Goal: Information Seeking & Learning: Learn about a topic

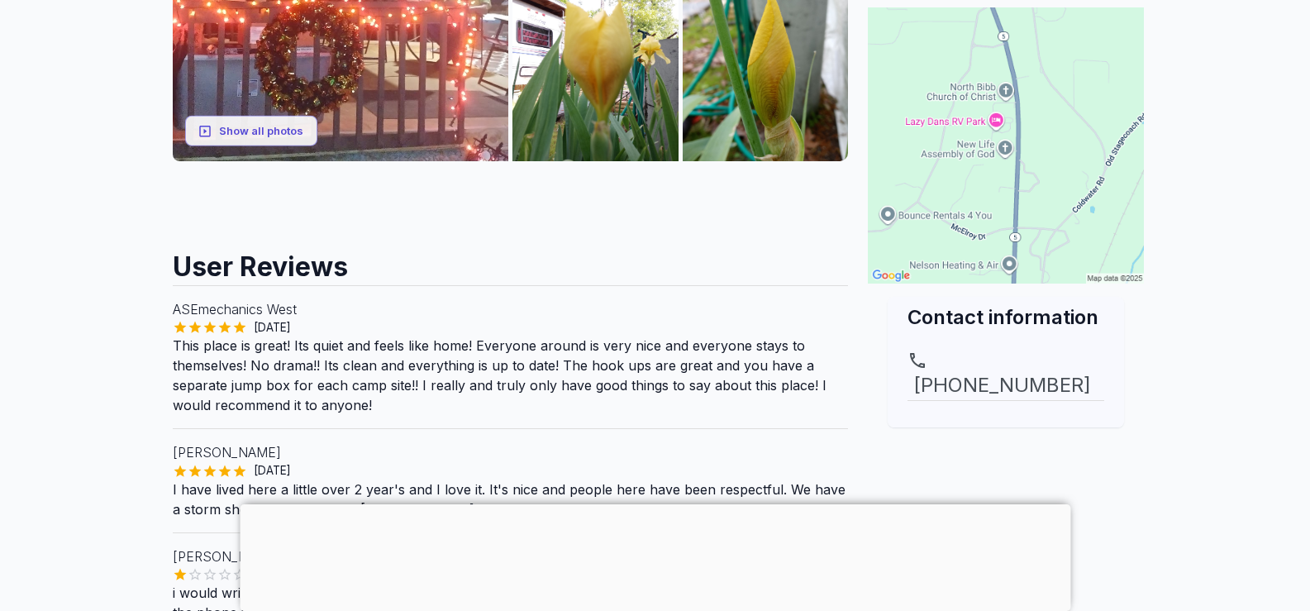
scroll to position [248, 0]
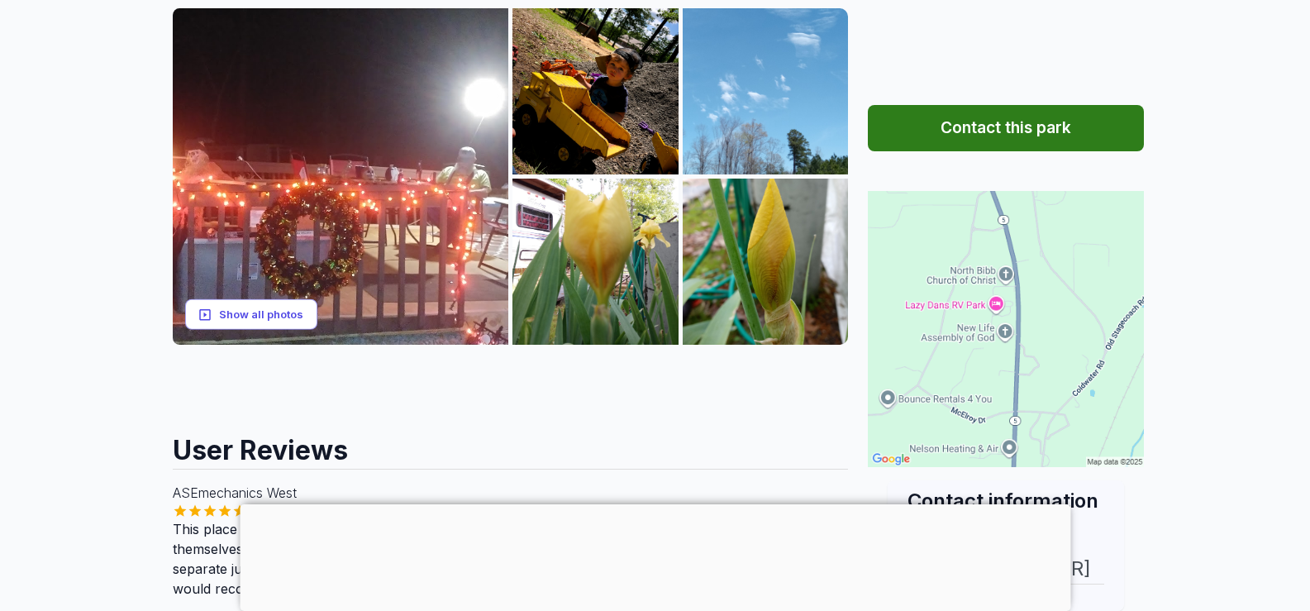
click at [222, 310] on button "Show all photos" at bounding box center [251, 314] width 132 height 31
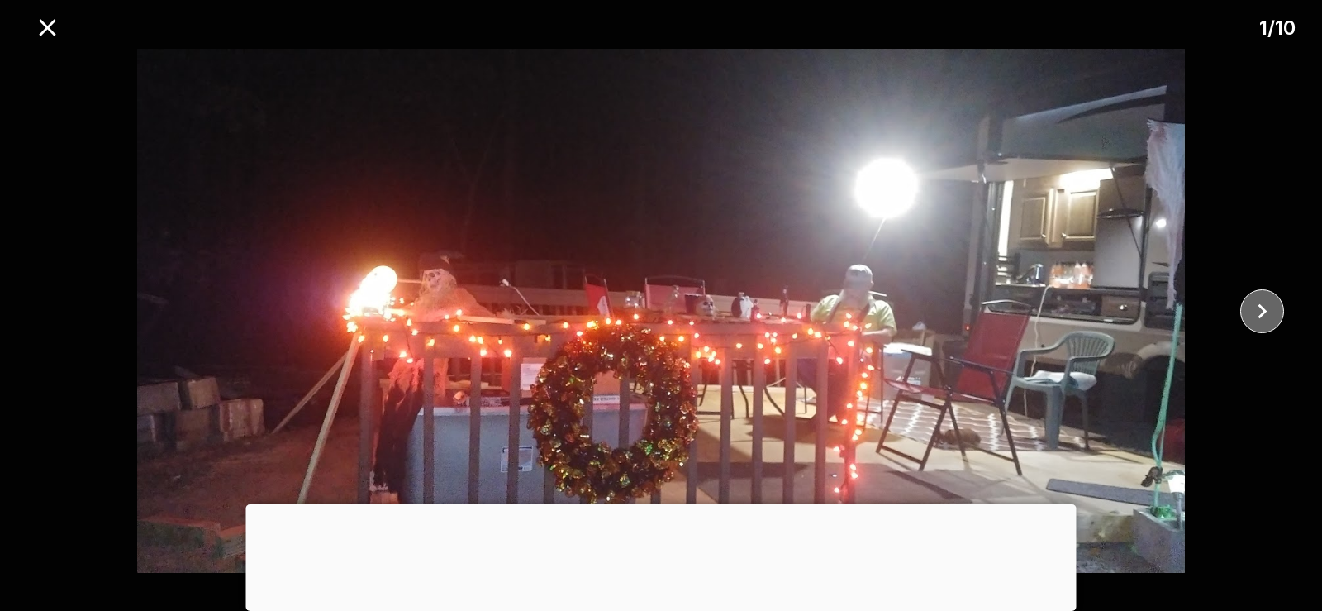
click at [1262, 310] on icon "close" at bounding box center [1262, 311] width 29 height 29
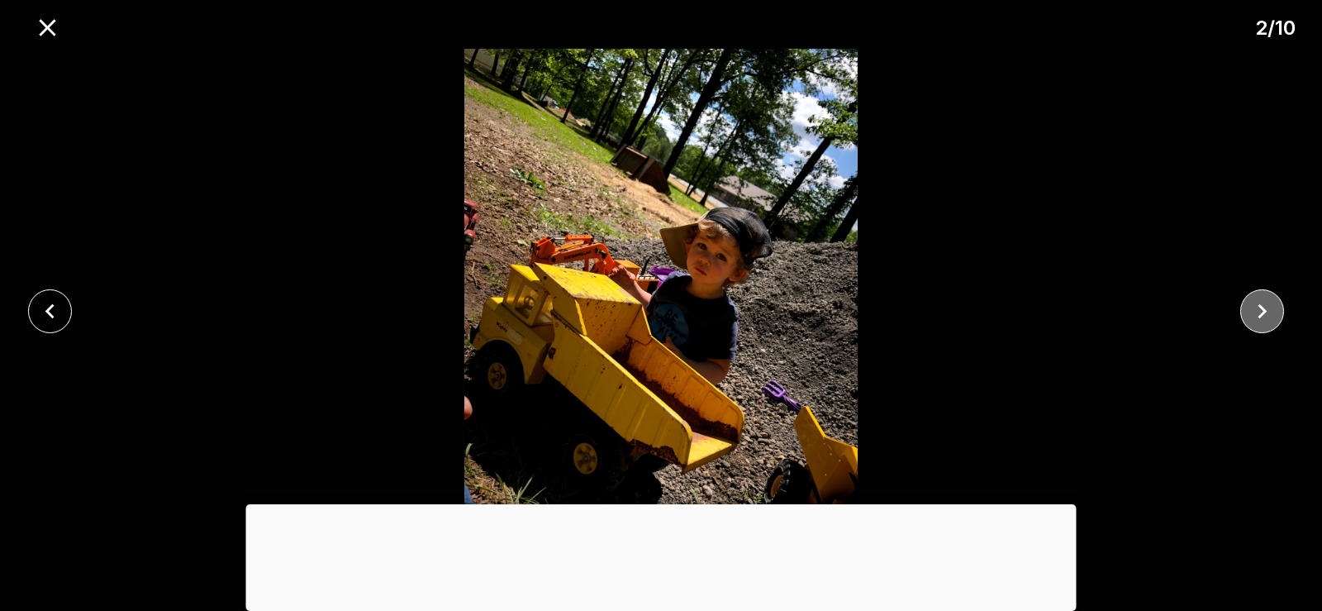
click at [1262, 310] on icon "close" at bounding box center [1262, 311] width 29 height 29
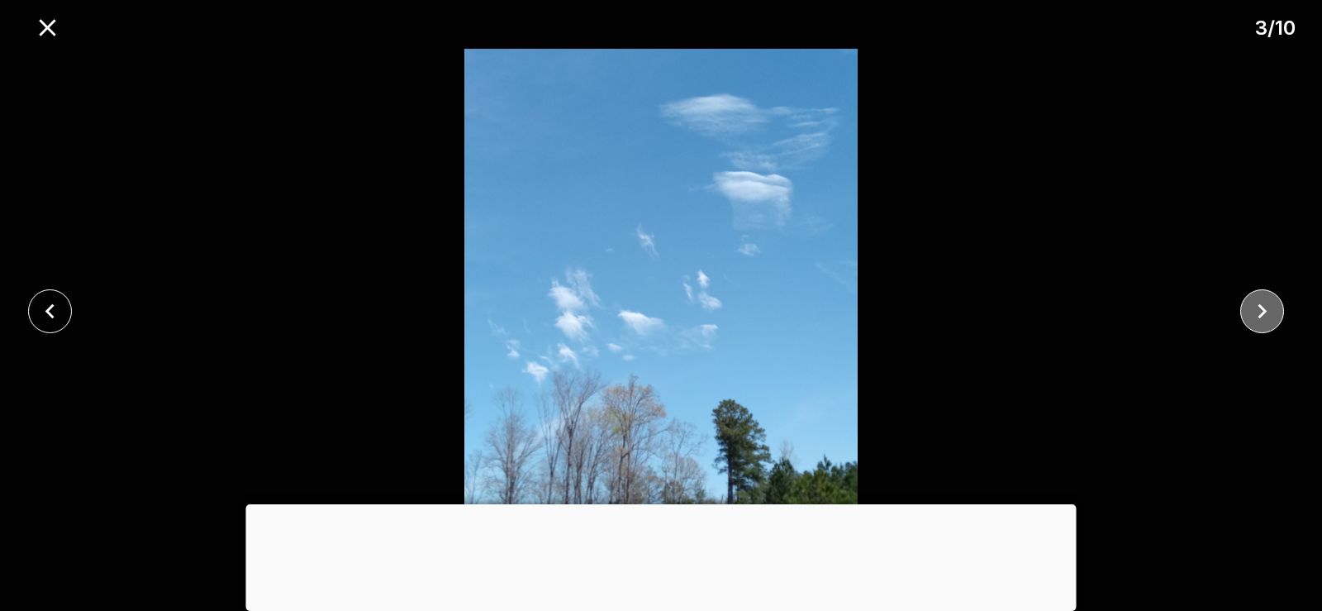
click at [1262, 310] on icon "close" at bounding box center [1262, 311] width 29 height 29
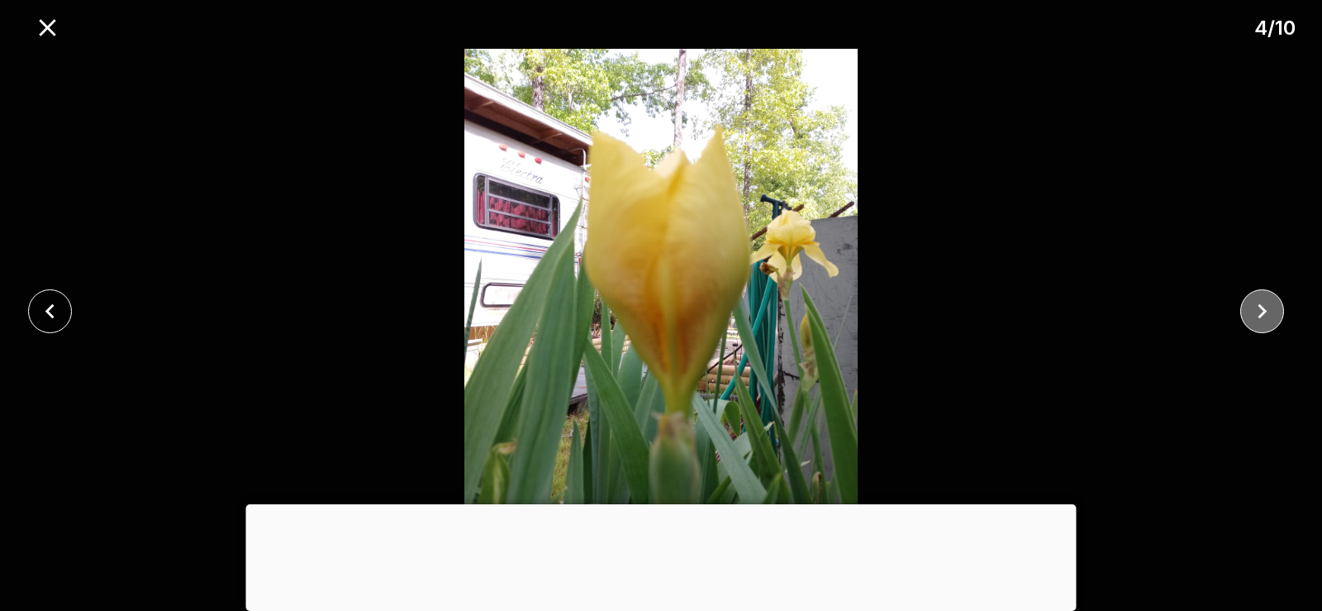
click at [1260, 311] on icon "close" at bounding box center [1262, 311] width 29 height 29
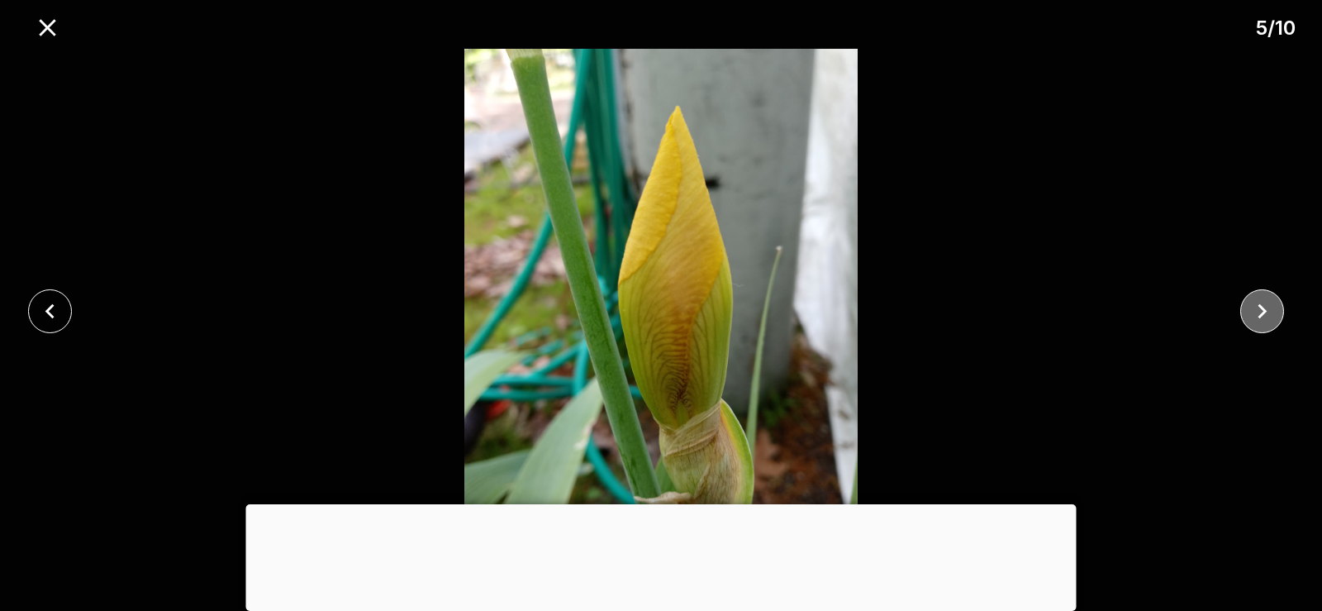
click at [1258, 311] on icon "close" at bounding box center [1262, 311] width 29 height 29
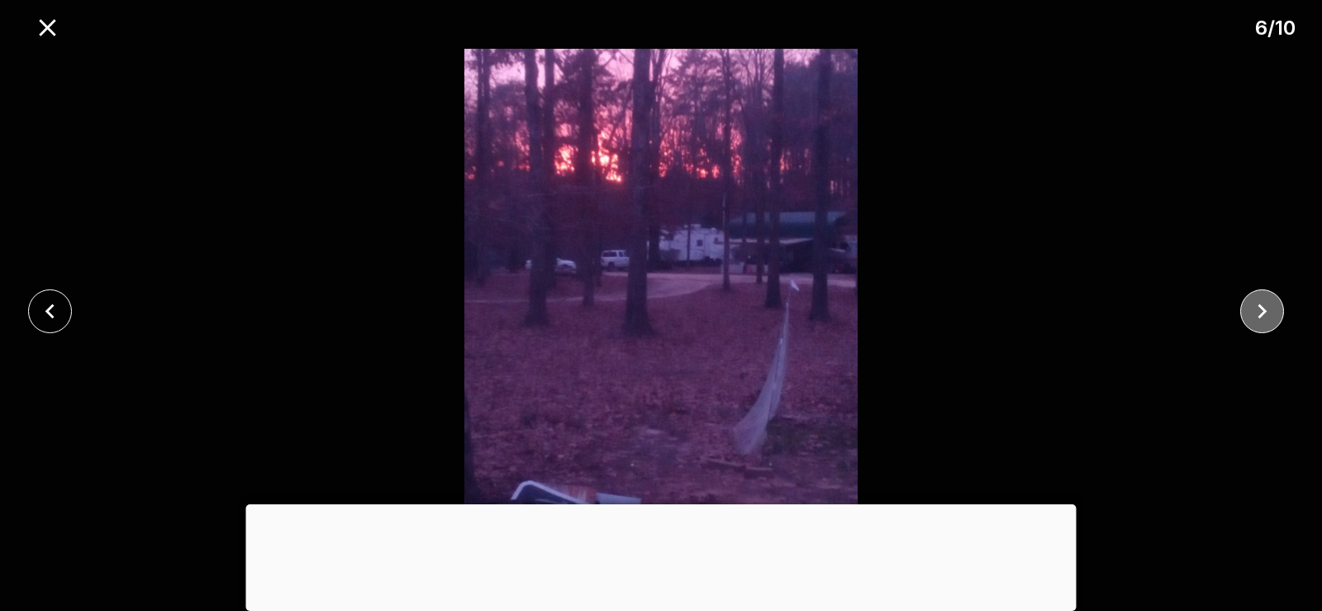
click at [1254, 312] on icon "close" at bounding box center [1262, 311] width 29 height 29
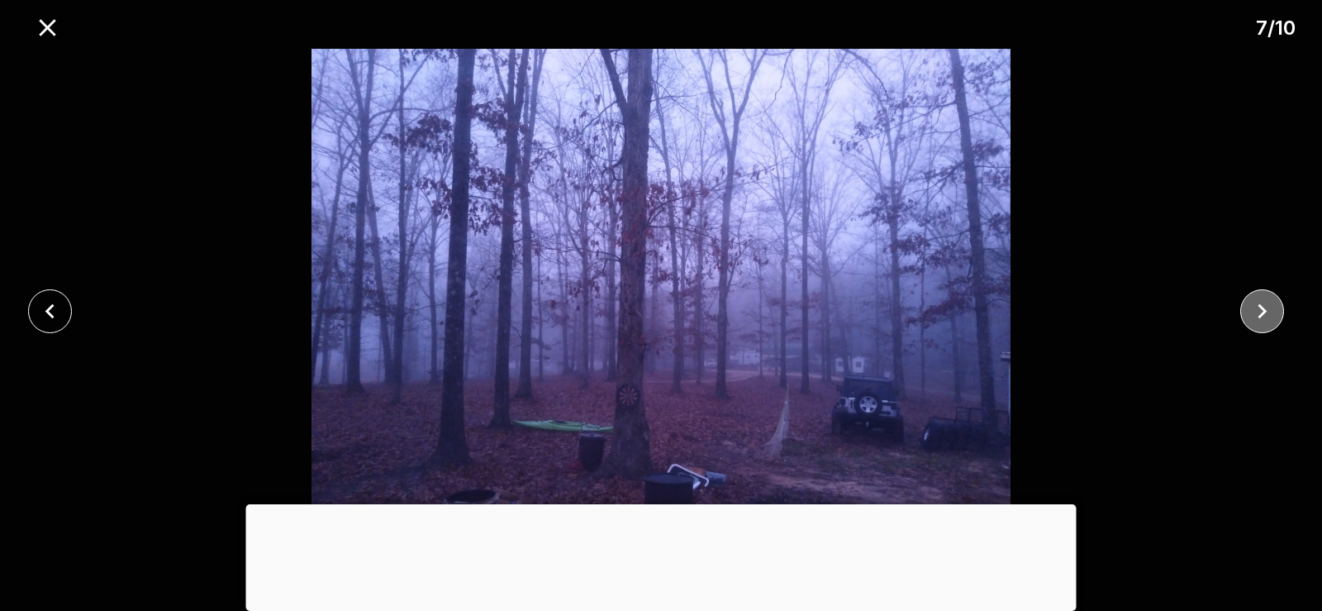
click at [1254, 313] on icon "close" at bounding box center [1262, 311] width 29 height 29
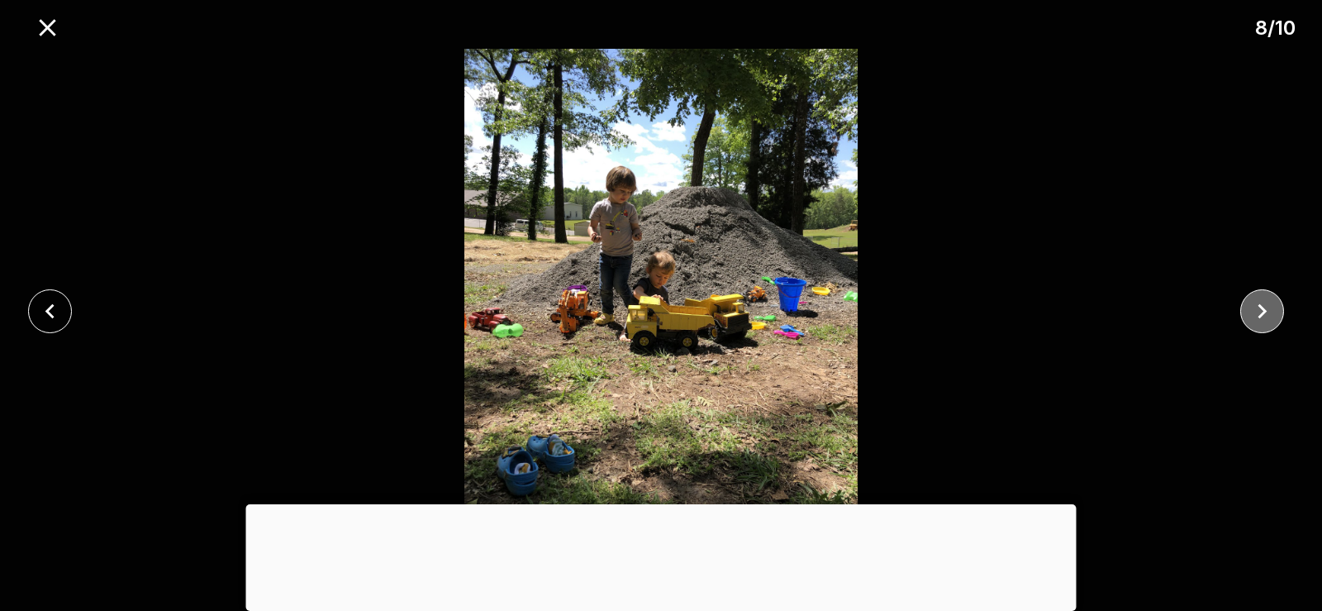
click at [1249, 315] on icon "close" at bounding box center [1262, 311] width 29 height 29
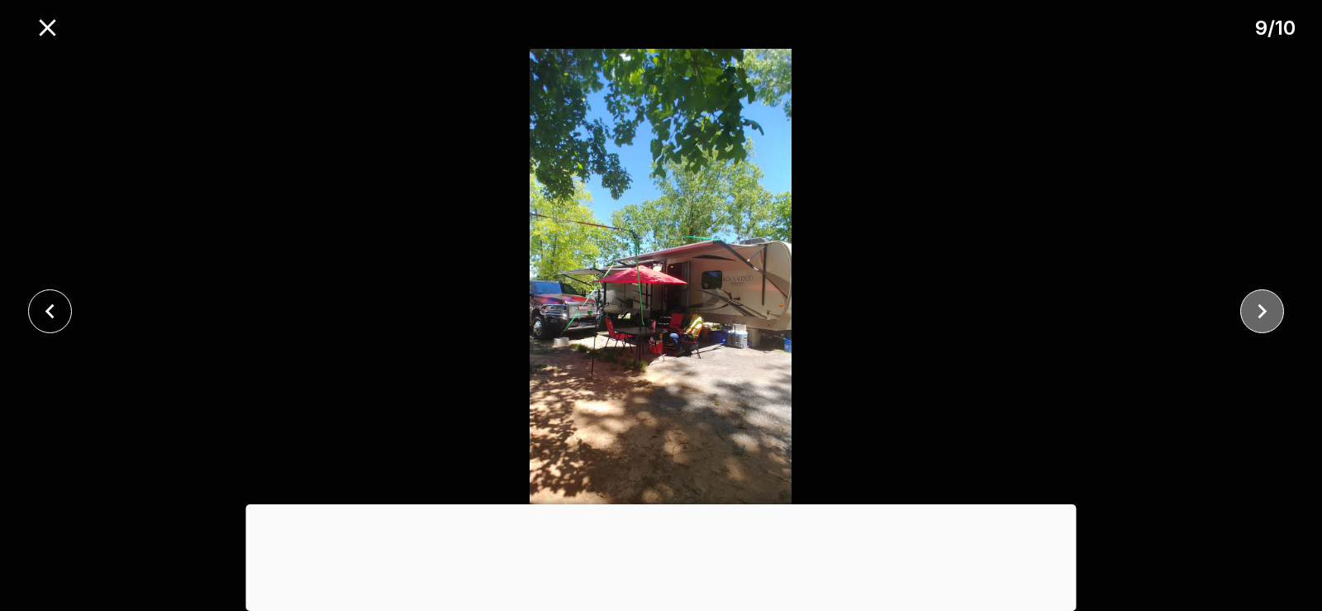
click at [1261, 318] on icon "close" at bounding box center [1262, 311] width 29 height 29
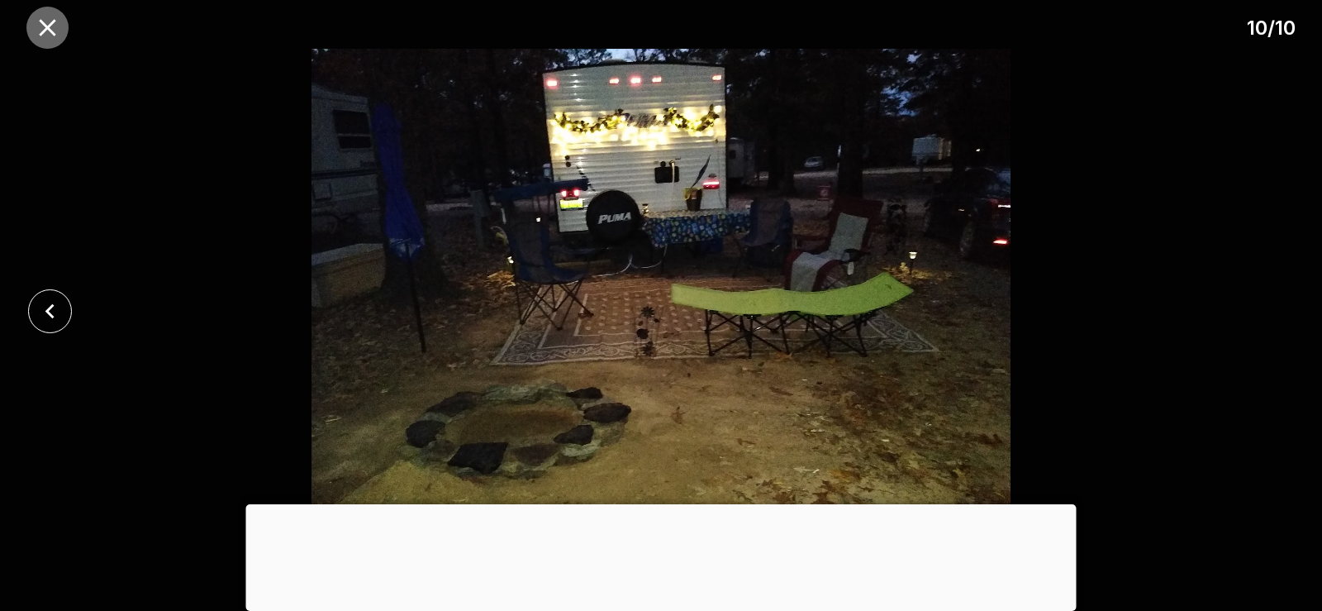
click at [40, 22] on icon "close" at bounding box center [47, 27] width 29 height 29
